Goal: Task Accomplishment & Management: Manage account settings

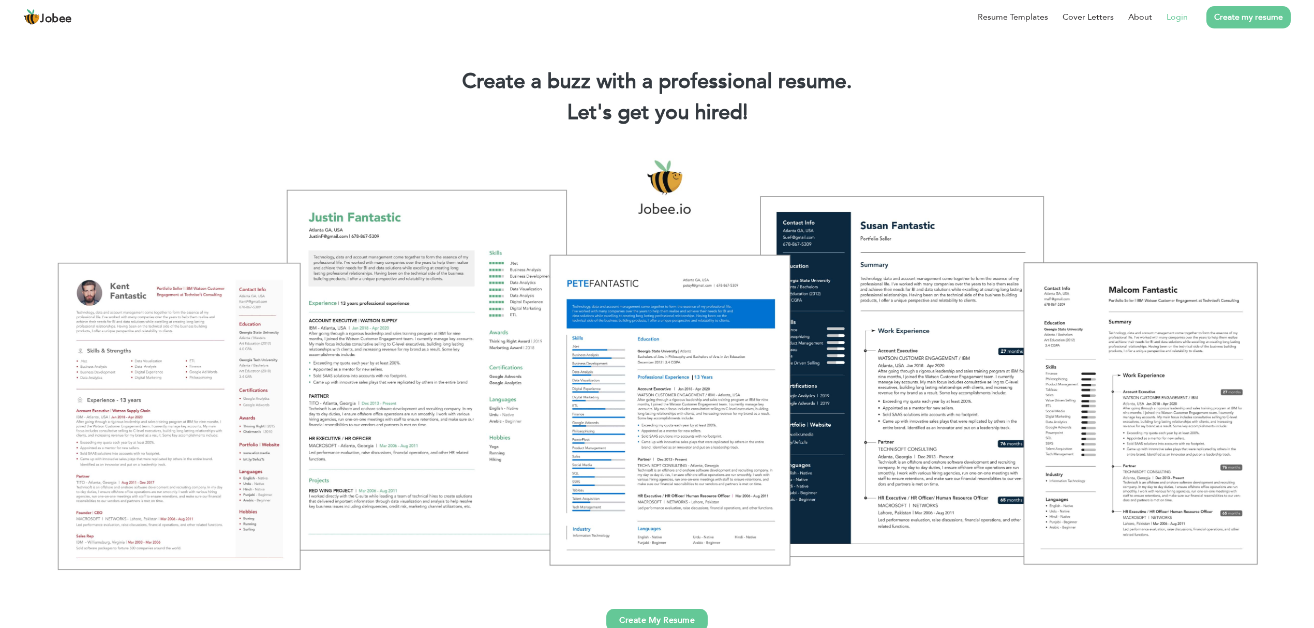
click at [1186, 22] on link "Login" at bounding box center [1176, 17] width 21 height 12
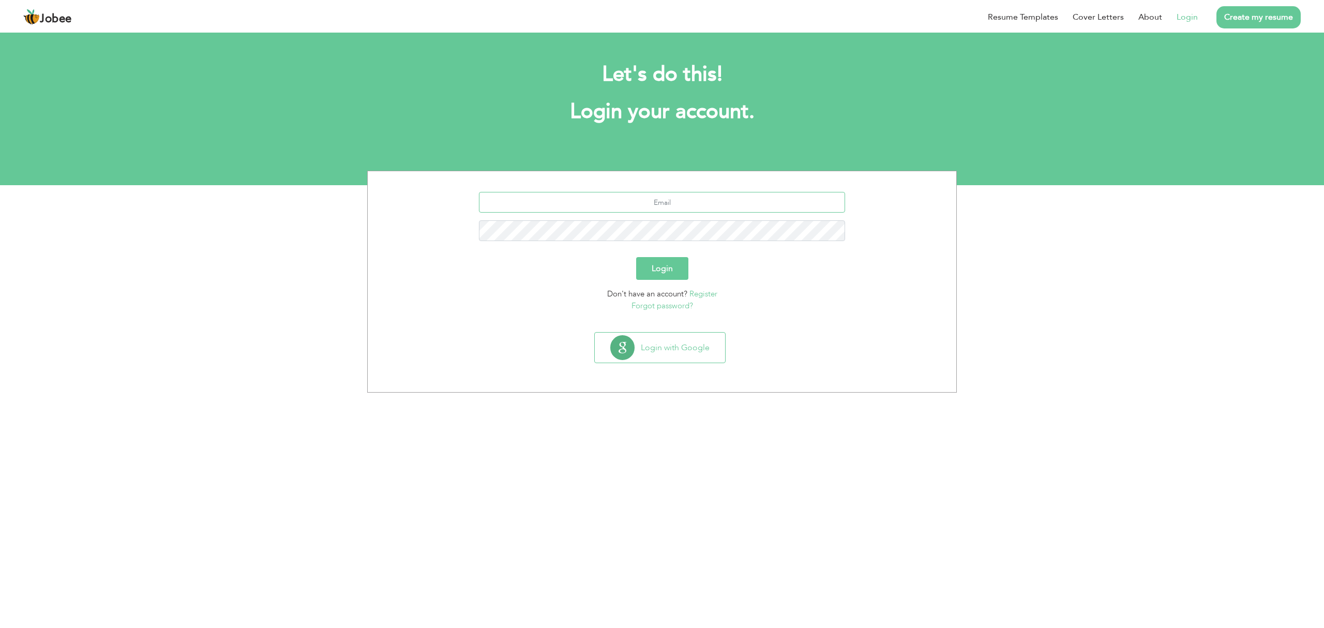
click at [652, 203] on input "text" at bounding box center [662, 202] width 367 height 21
type input "[EMAIL_ADDRESS][DOMAIN_NAME]"
click at [658, 266] on button "Login" at bounding box center [662, 268] width 52 height 23
